Goal: Information Seeking & Learning: Learn about a topic

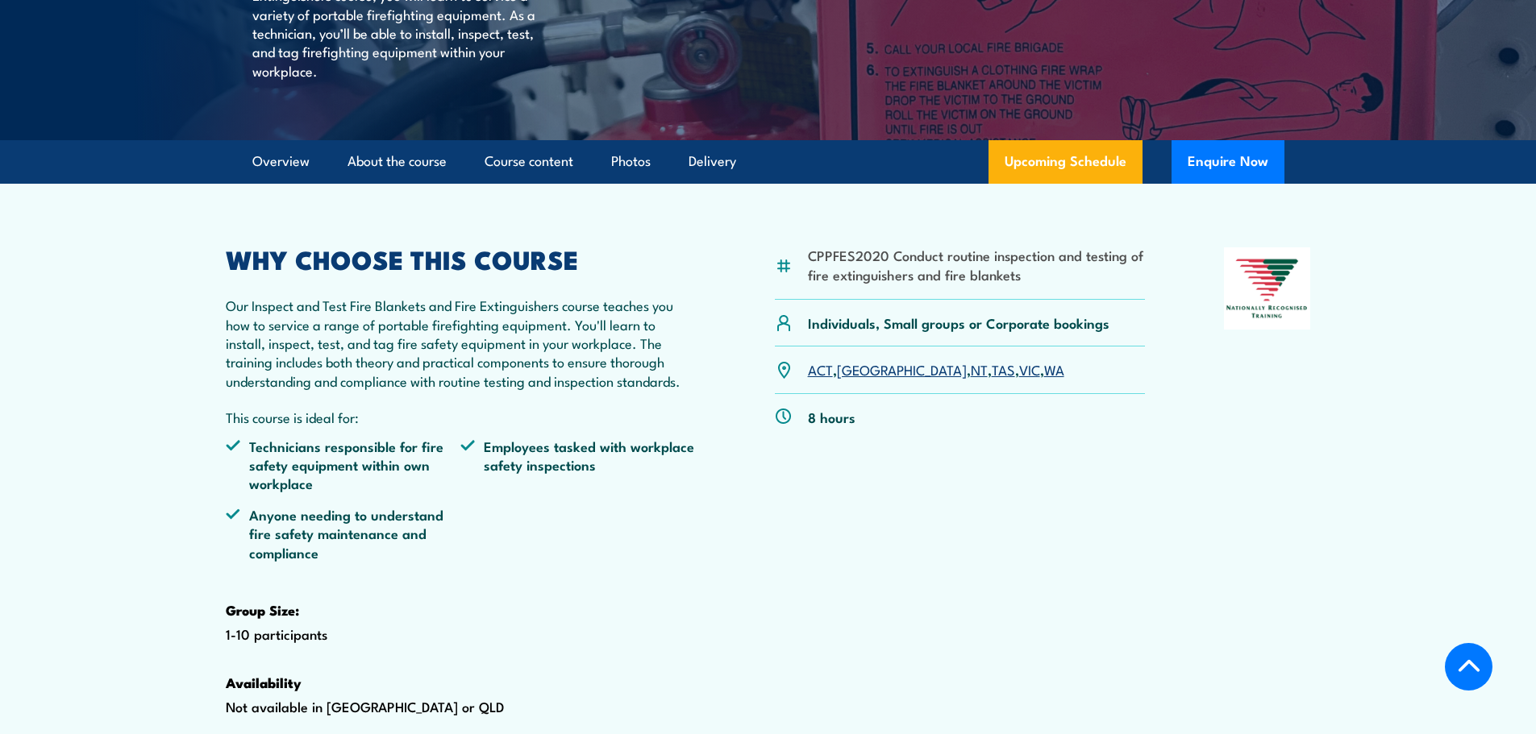
click at [833, 539] on div "CPPFES2020 Conduct routine inspection and testing of fire extinguishers and fir…" at bounding box center [960, 508] width 371 height 520
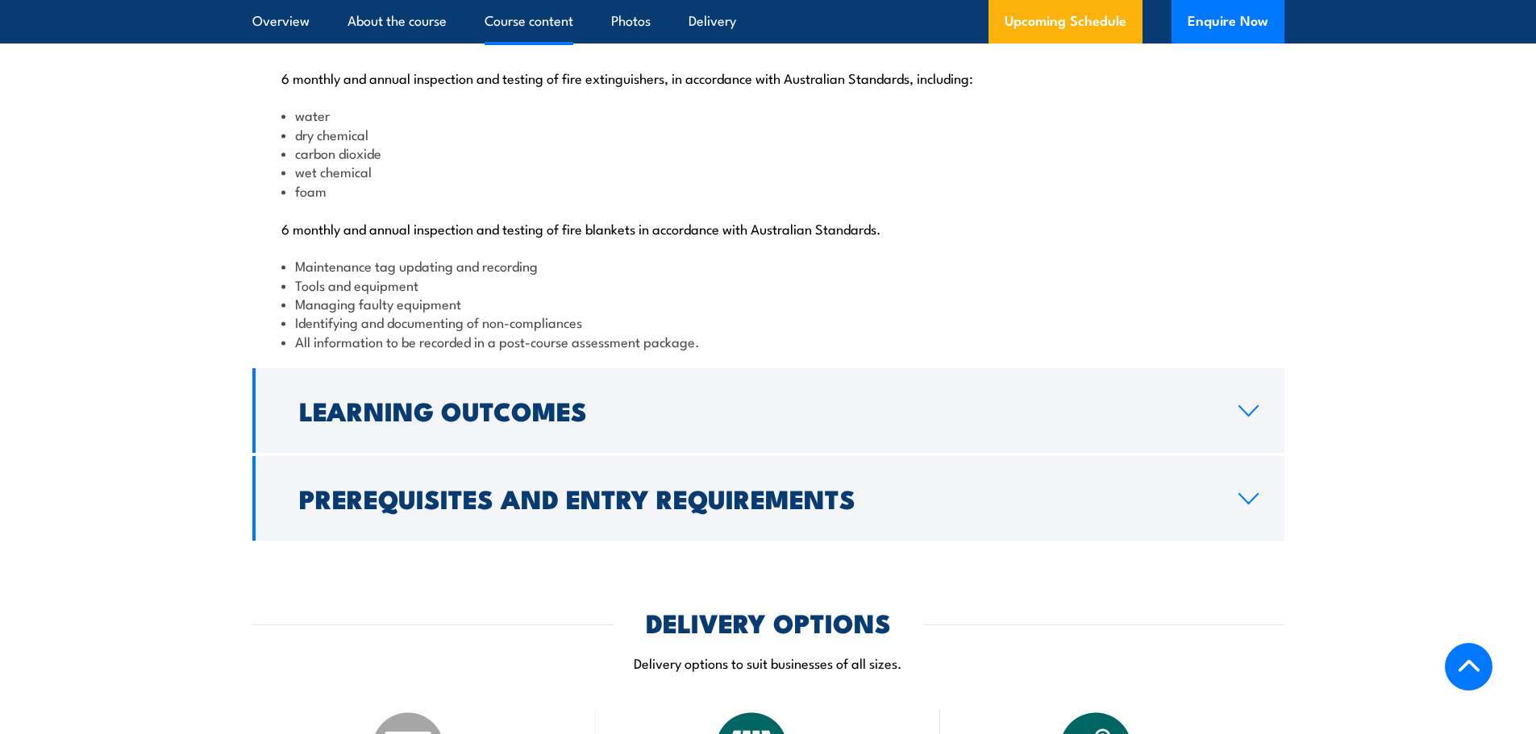
scroll to position [1693, 0]
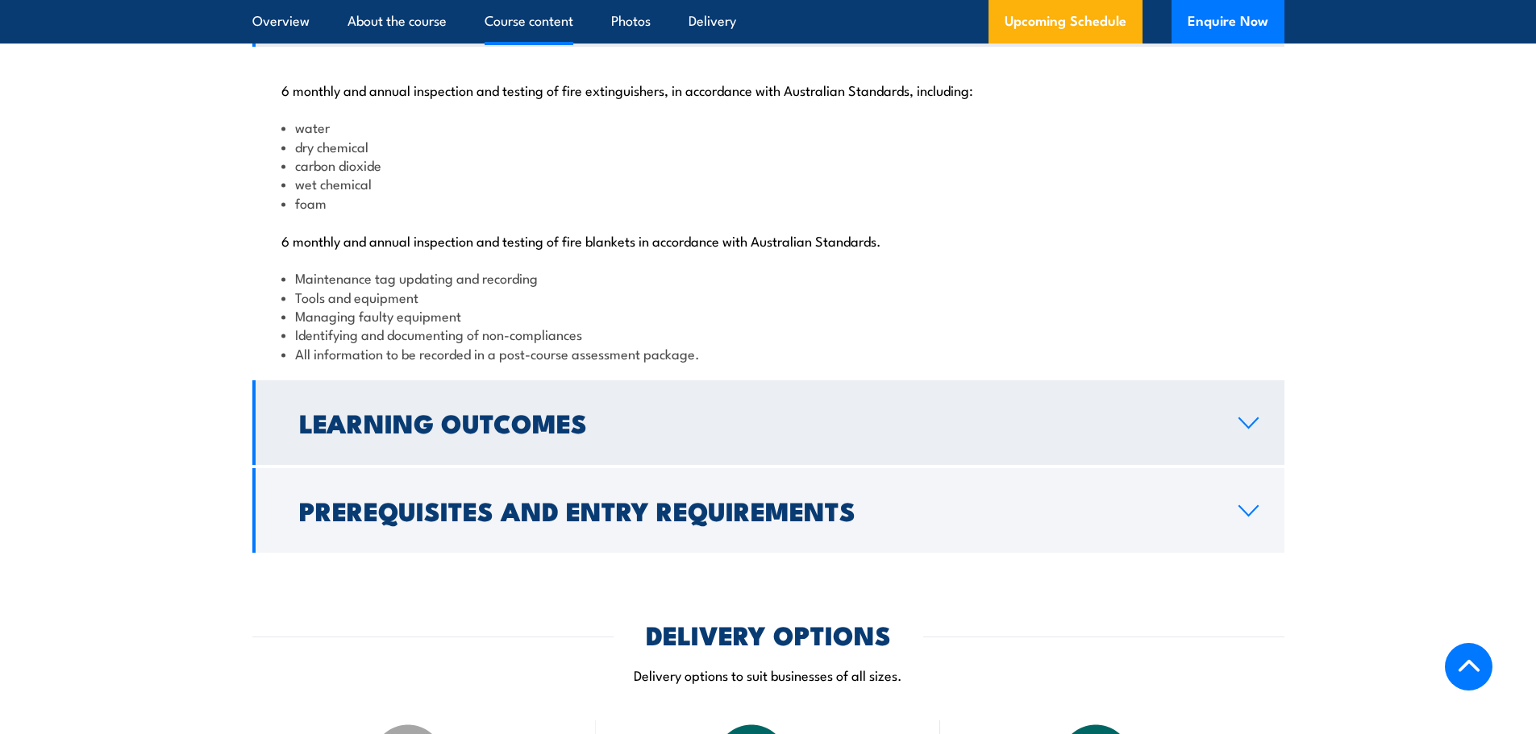
click at [489, 434] on h2 "Learning Outcomes" at bounding box center [755, 422] width 913 height 23
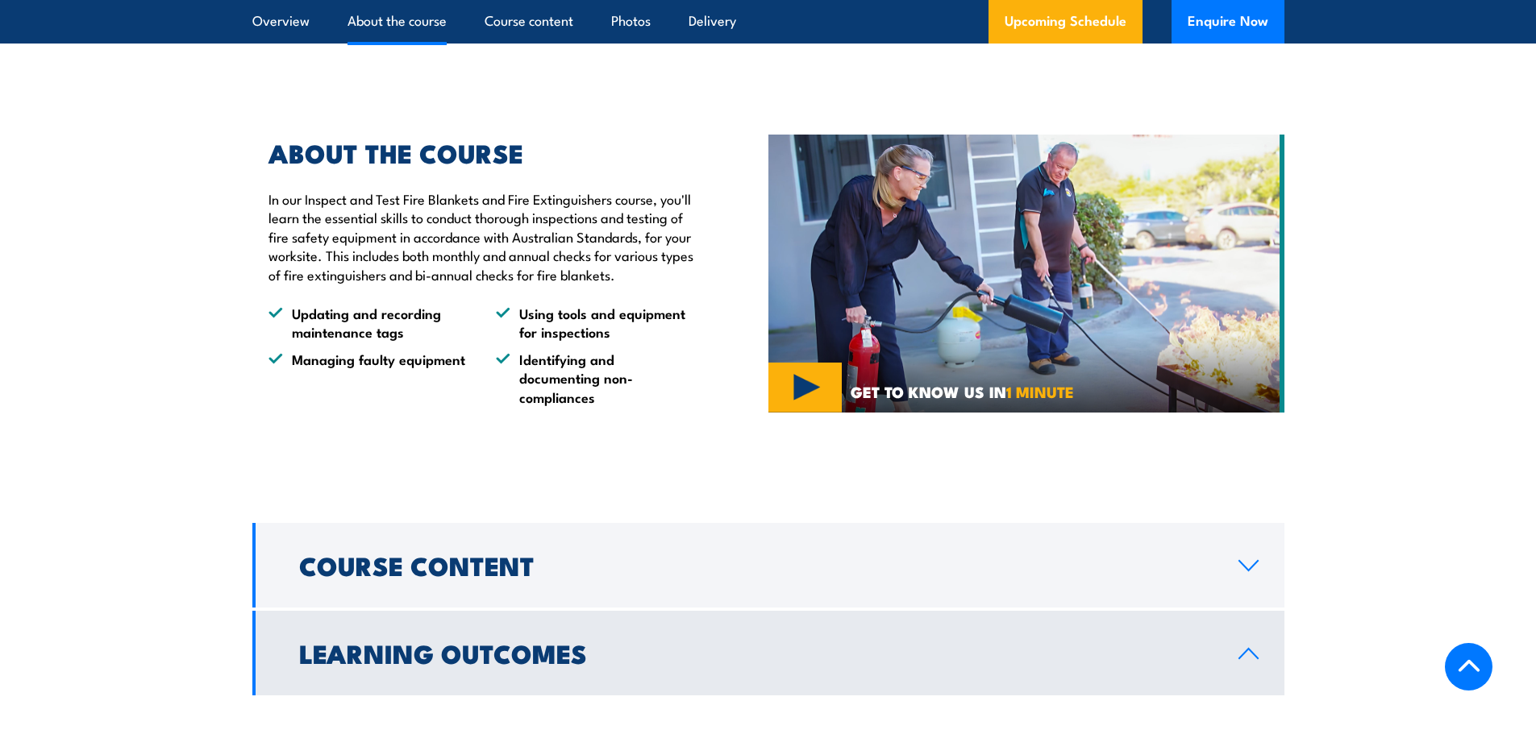
scroll to position [1129, 0]
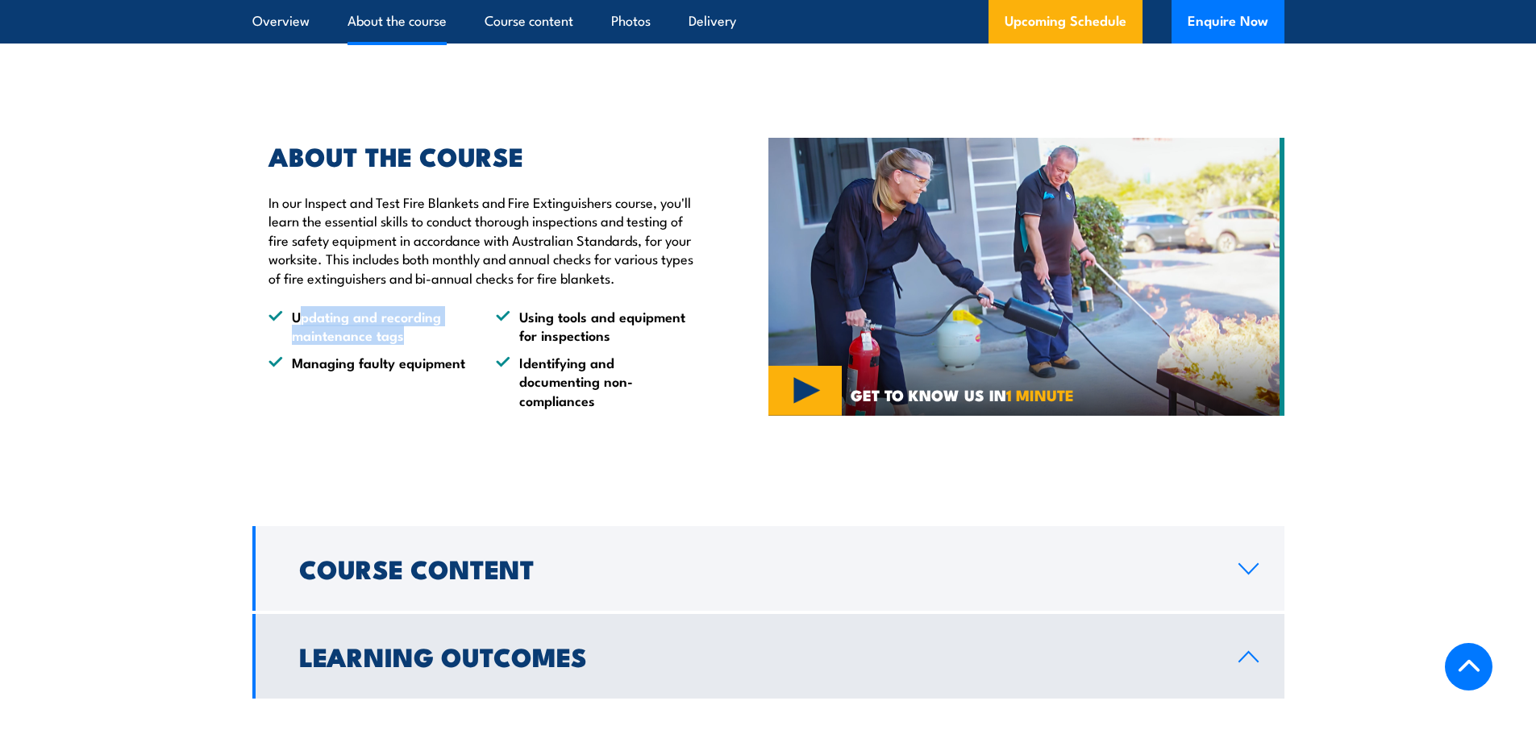
drag, startPoint x: 406, startPoint y: 396, endPoint x: 297, endPoint y: 373, distance: 110.4
click at [297, 345] on li "Updating and recording maintenance tags" at bounding box center [367, 326] width 198 height 38
click at [479, 392] on ul "Updating and recording maintenance tags Using tools and equipment for inspectio…" at bounding box center [481, 358] width 426 height 102
drag, startPoint x: 606, startPoint y: 396, endPoint x: 518, endPoint y: 391, distance: 88.0
click at [518, 345] on li "Using tools and equipment for inspections" at bounding box center [595, 326] width 198 height 38
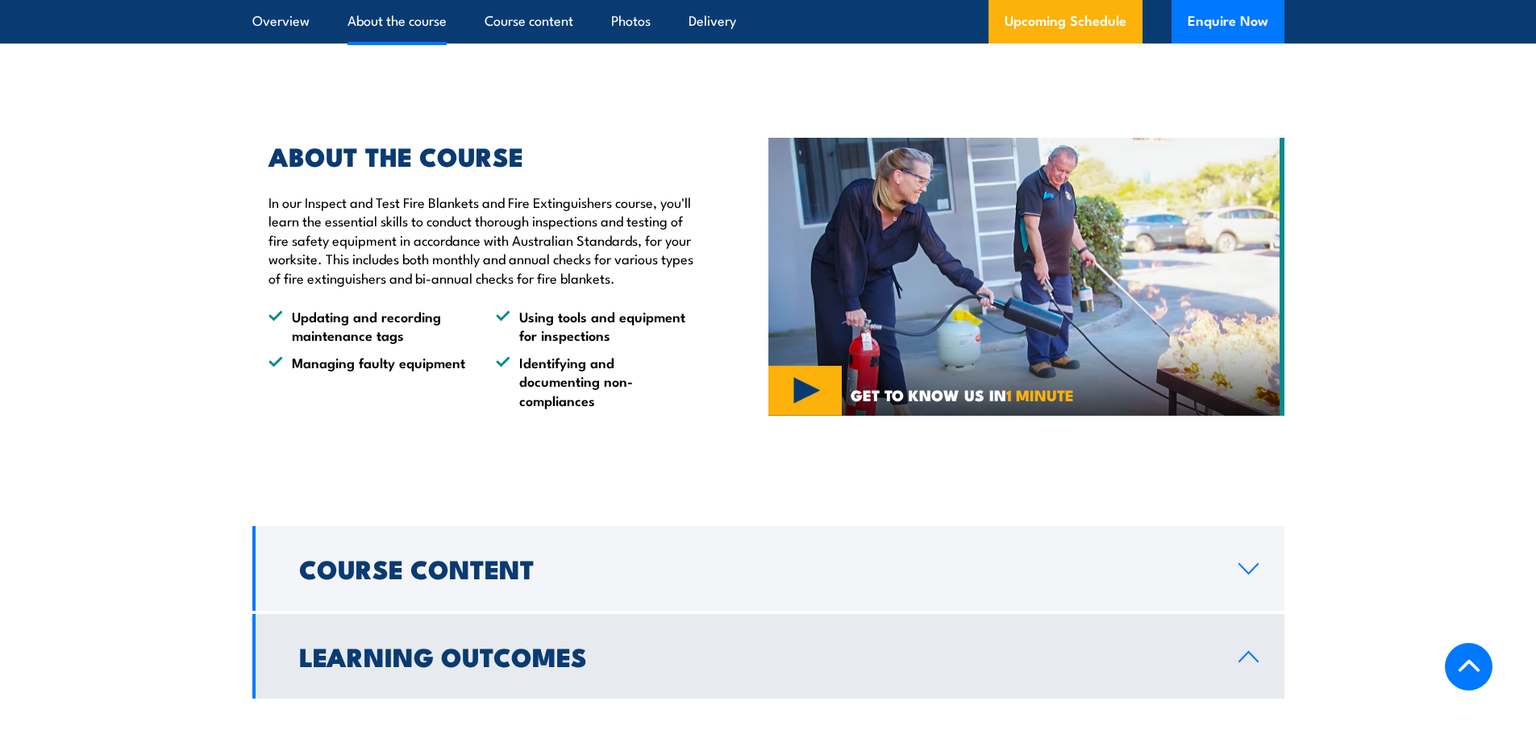
click at [529, 406] on ul "Updating and recording maintenance tags Using tools and equipment for inspectio…" at bounding box center [481, 358] width 426 height 102
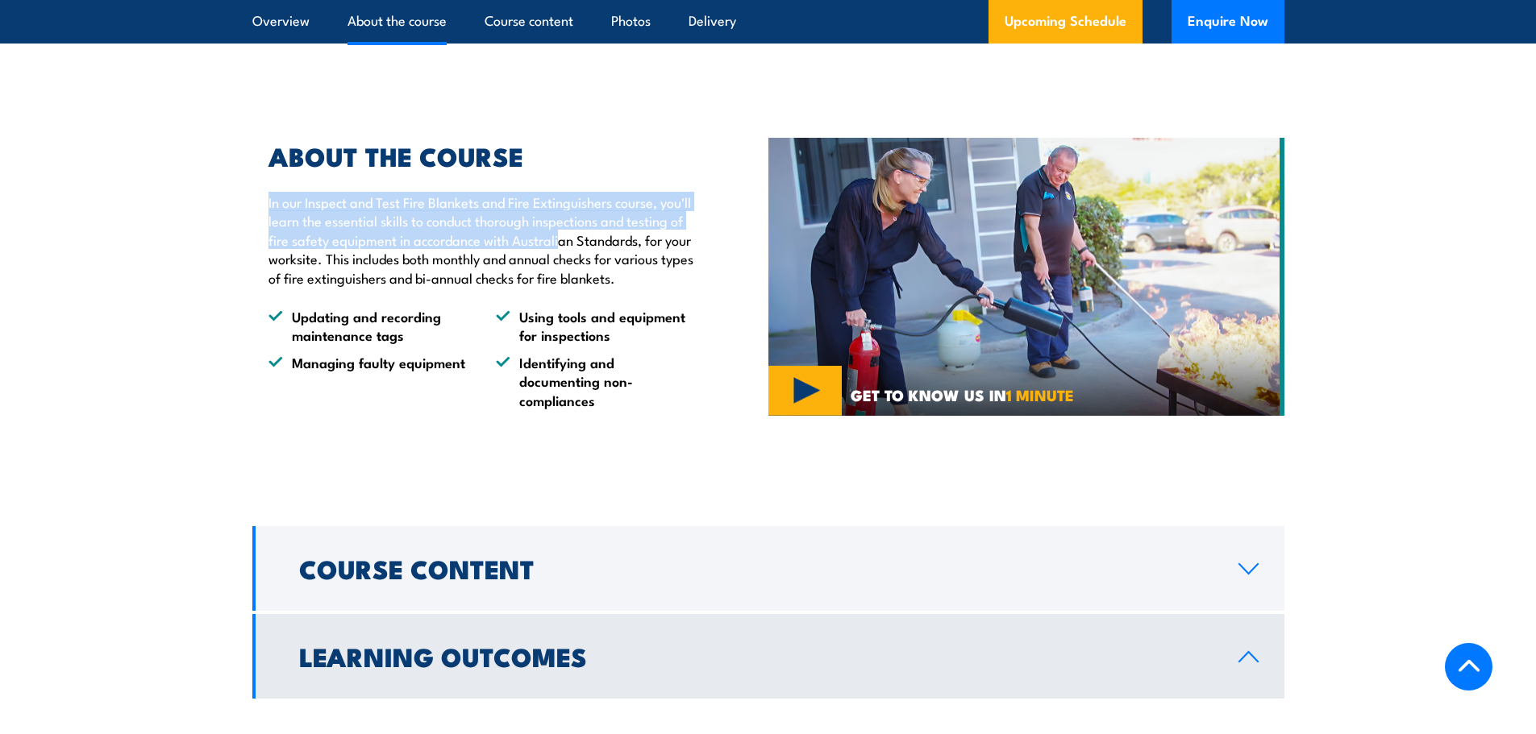
drag, startPoint x: 264, startPoint y: 240, endPoint x: 620, endPoint y: 277, distance: 357.4
click at [620, 277] on div "ABOUT THE COURSE In our Inspect and Test Fire Blankets and Fire Extinguishers c…" at bounding box center [473, 276] width 442 height 265
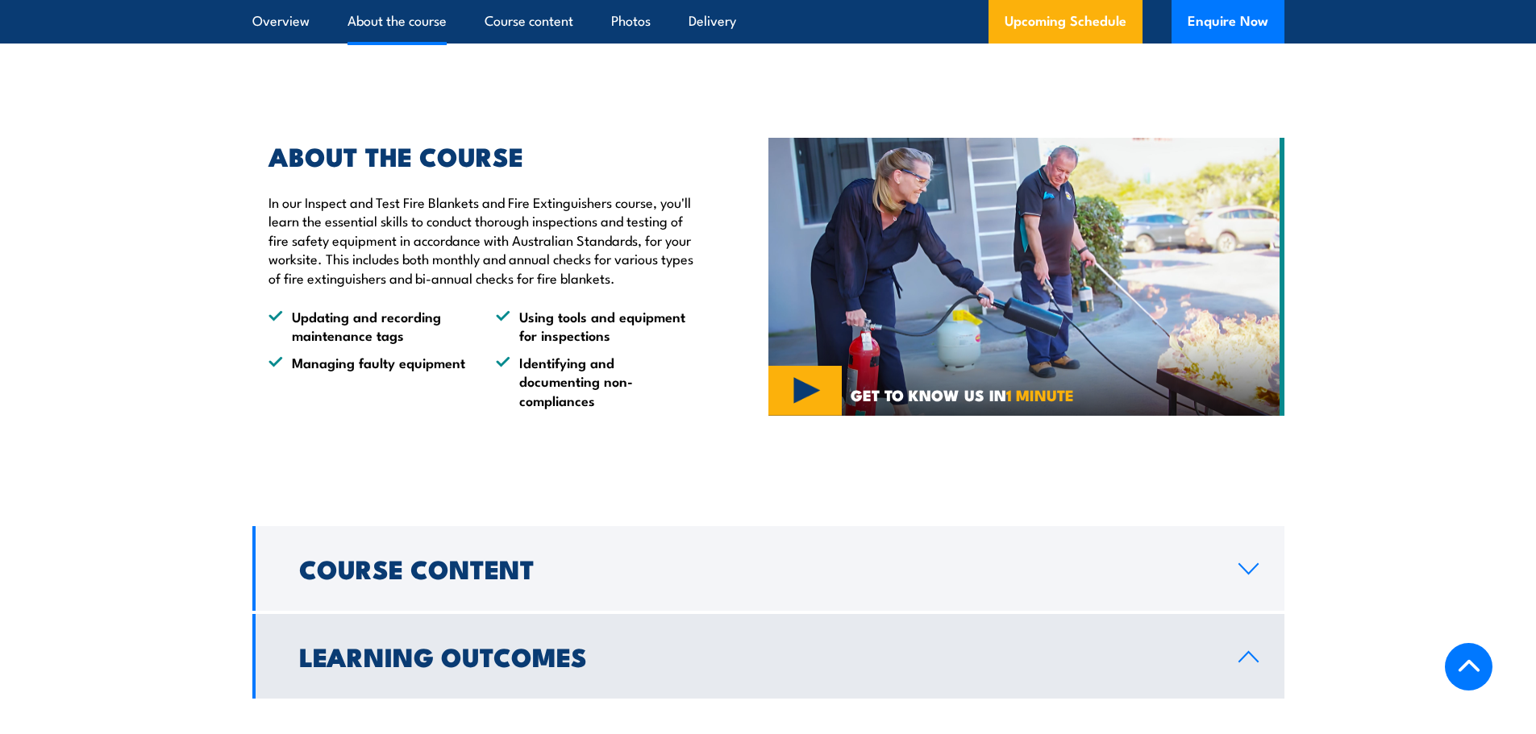
click at [617, 287] on p "In our Inspect and Test Fire Blankets and Fire Extinguishers course, you'll lea…" at bounding box center [481, 240] width 426 height 94
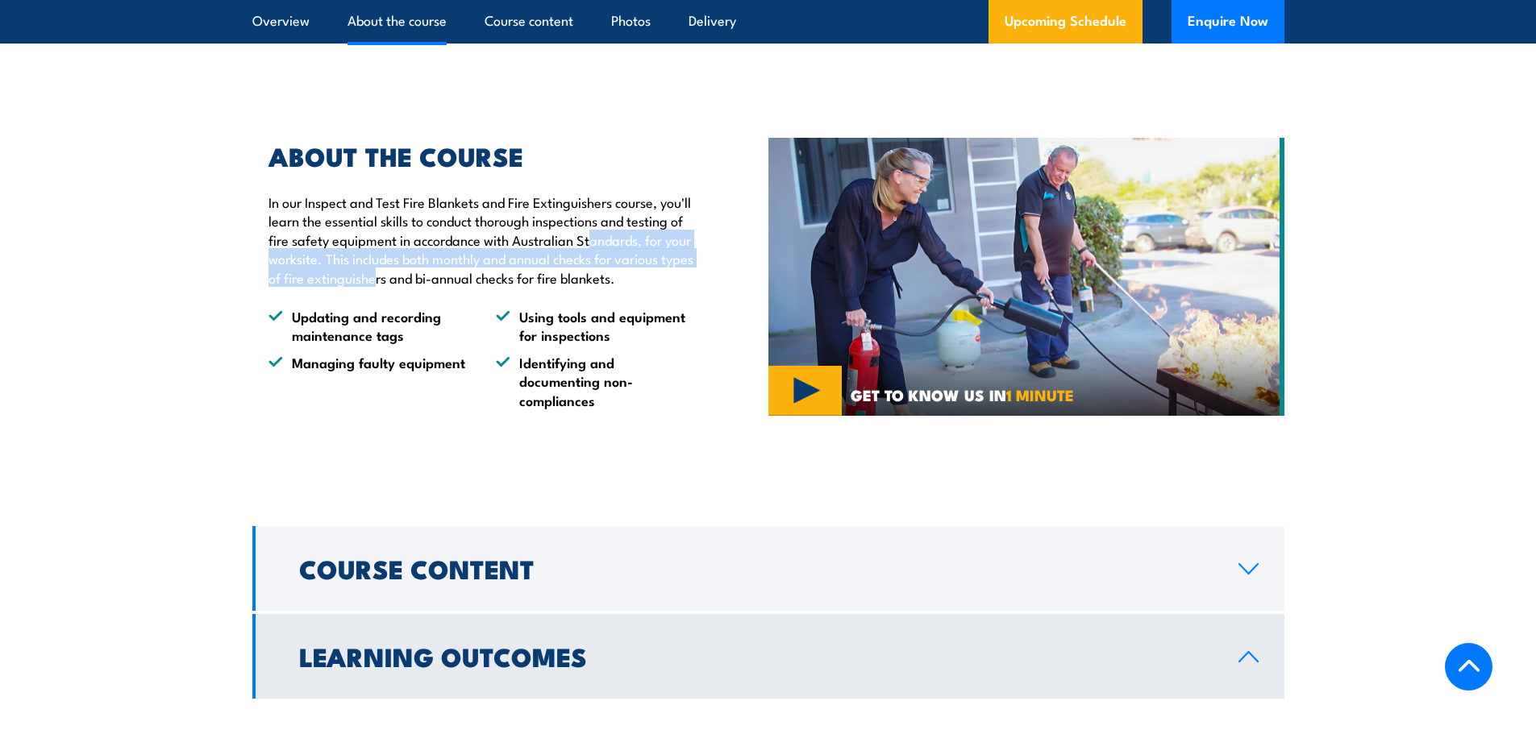
drag, startPoint x: 281, startPoint y: 300, endPoint x: 523, endPoint y: 320, distance: 242.7
click at [523, 287] on p "In our Inspect and Test Fire Blankets and Fire Extinguishers course, you'll lea…" at bounding box center [481, 240] width 426 height 94
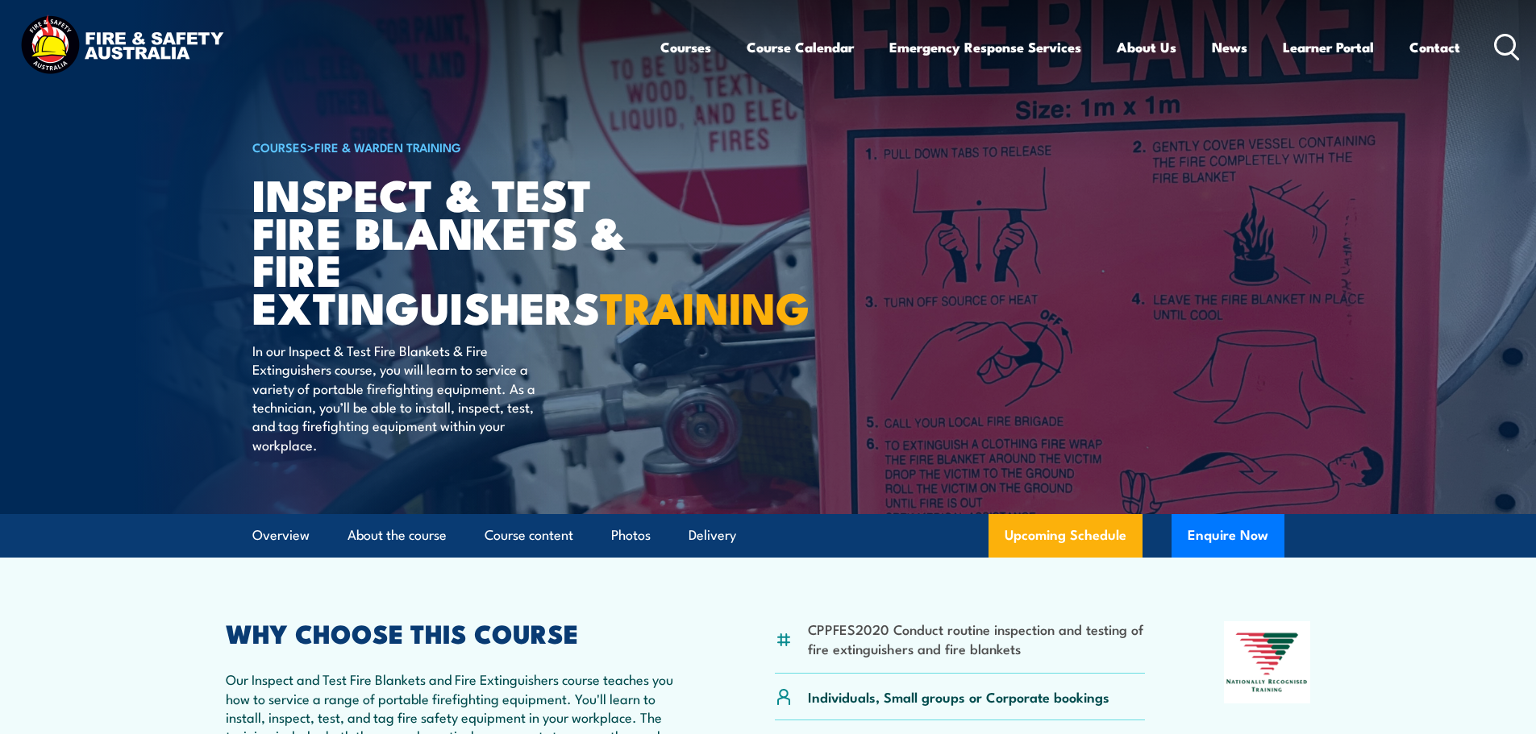
scroll to position [0, 0]
